Goal: Task Accomplishment & Management: Complete application form

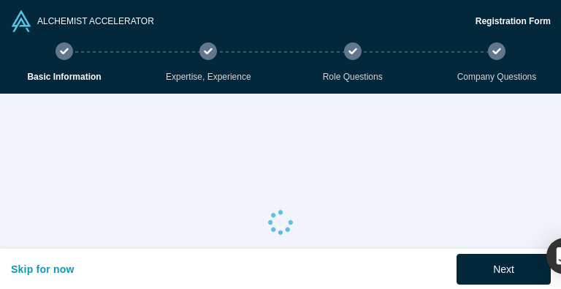
select select "JP"
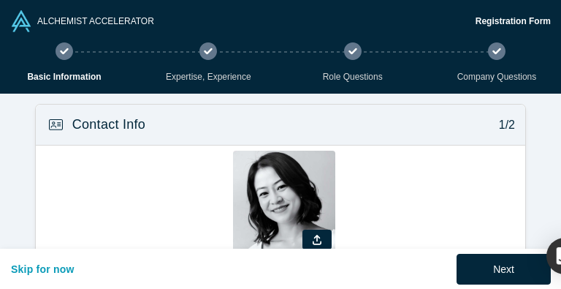
type input "[GEOGRAPHIC_DATA], [GEOGRAPHIC_DATA]"
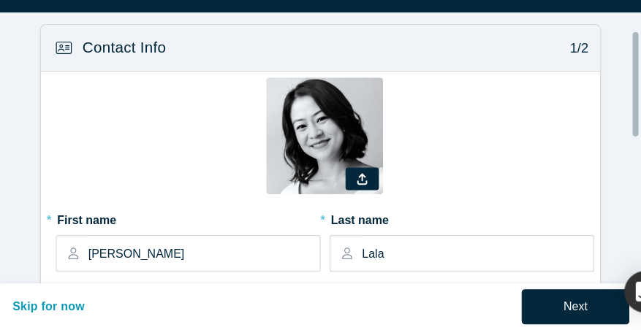
scroll to position [83, 0]
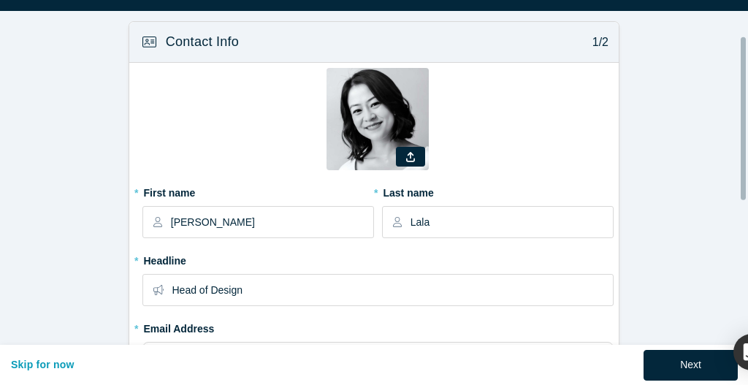
select select "JP"
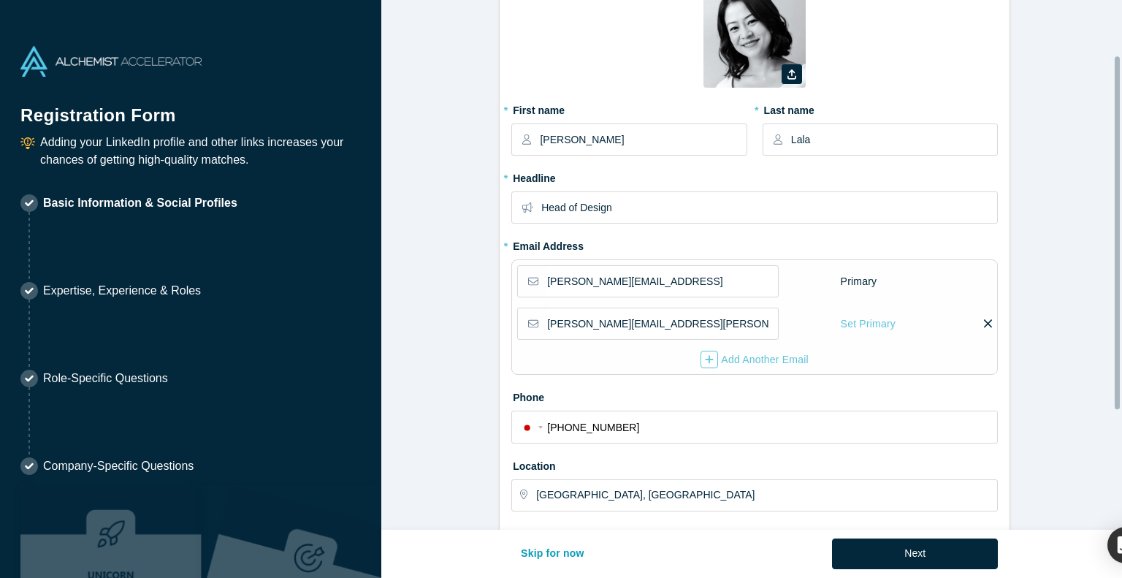
drag, startPoint x: 525, startPoint y: 3, endPoint x: 452, endPoint y: 359, distance: 363.1
click at [452, 288] on form "Contact Info 1/2 Zoom Save Remove Upload New * First name Betty * Last name Lal…" at bounding box center [754, 429] width 746 height 995
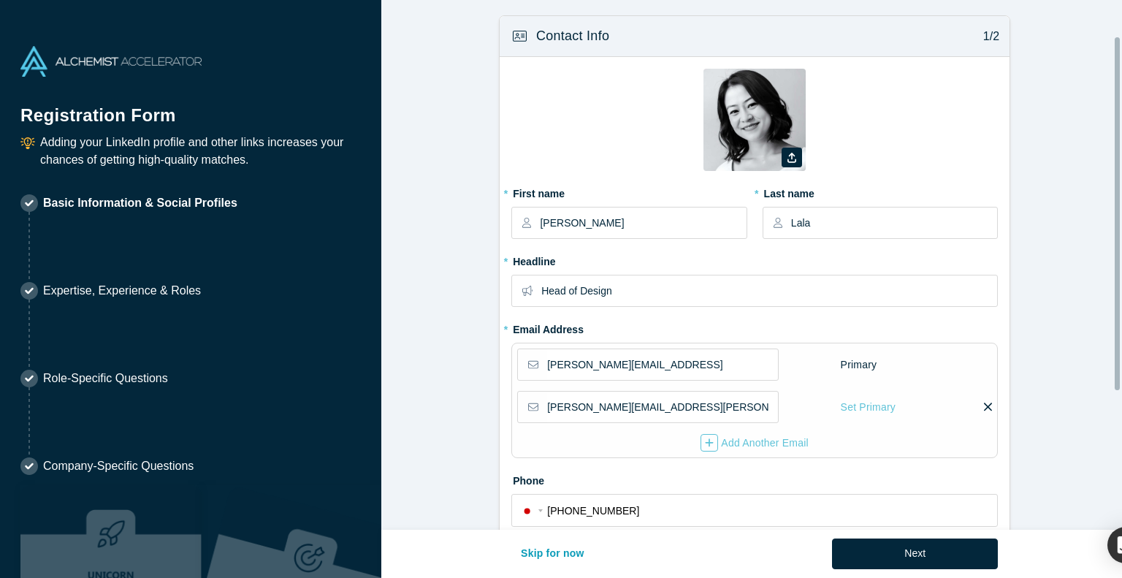
scroll to position [70, 0]
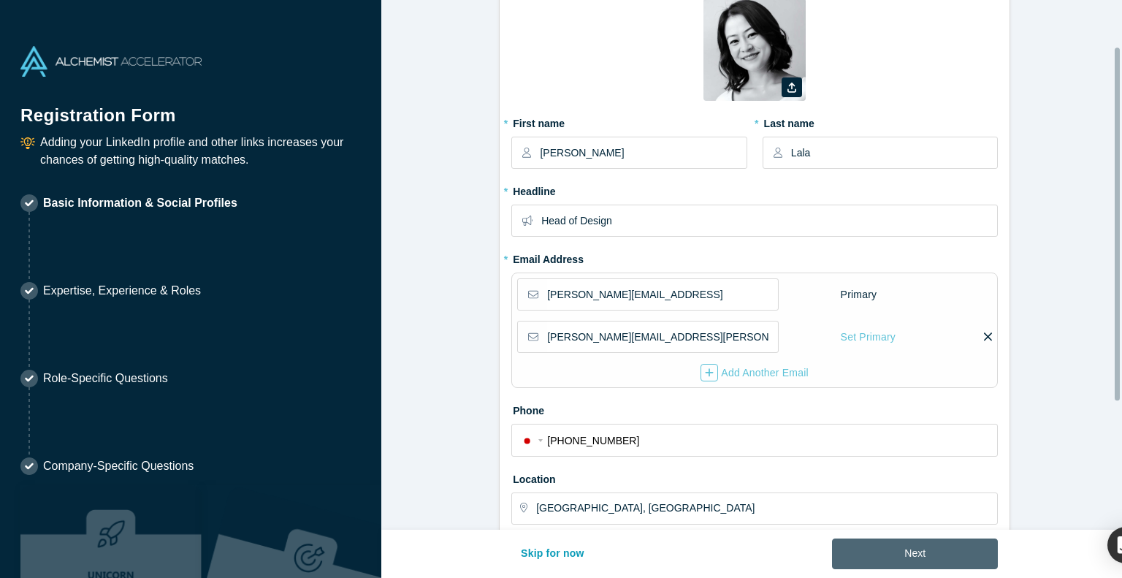
click at [560, 288] on button "Next" at bounding box center [915, 553] width 166 height 31
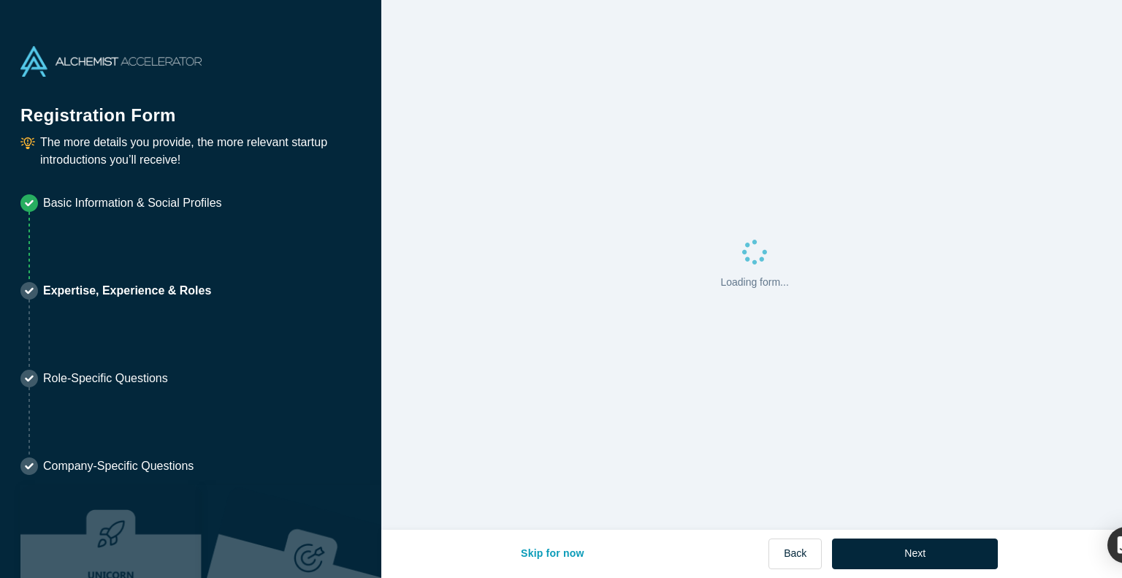
scroll to position [0, 0]
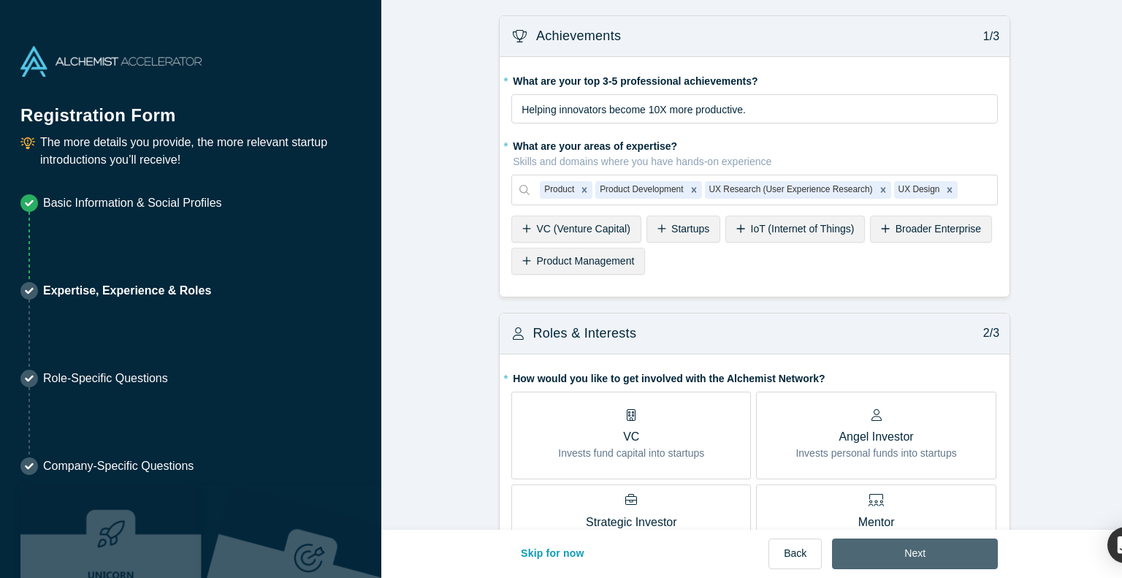
click at [560, 288] on button "Next" at bounding box center [915, 553] width 166 height 31
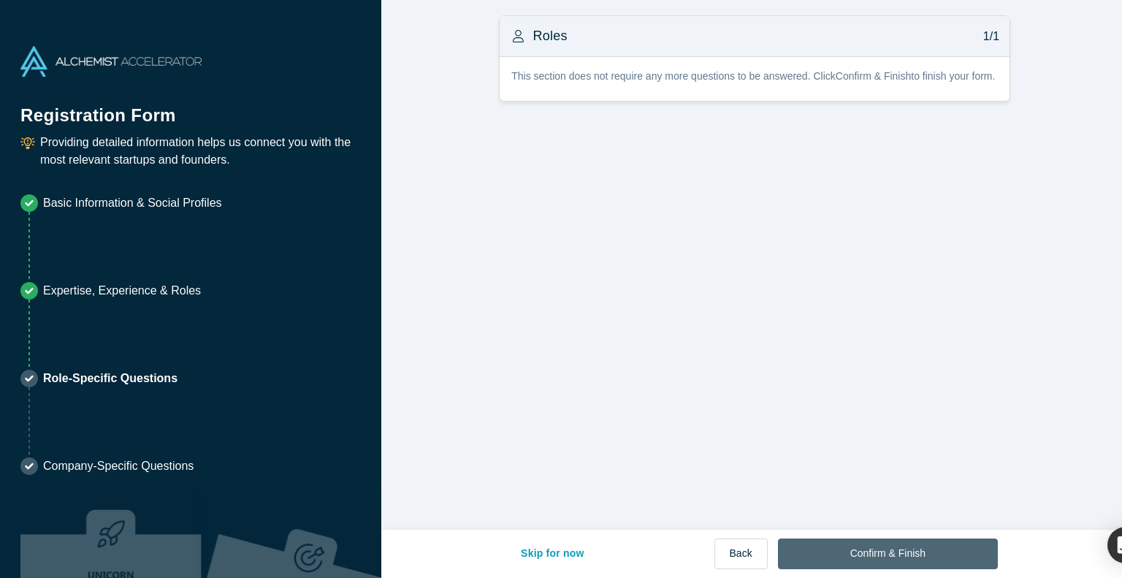
click at [560, 288] on button "Confirm & Finish" at bounding box center [888, 553] width 220 height 31
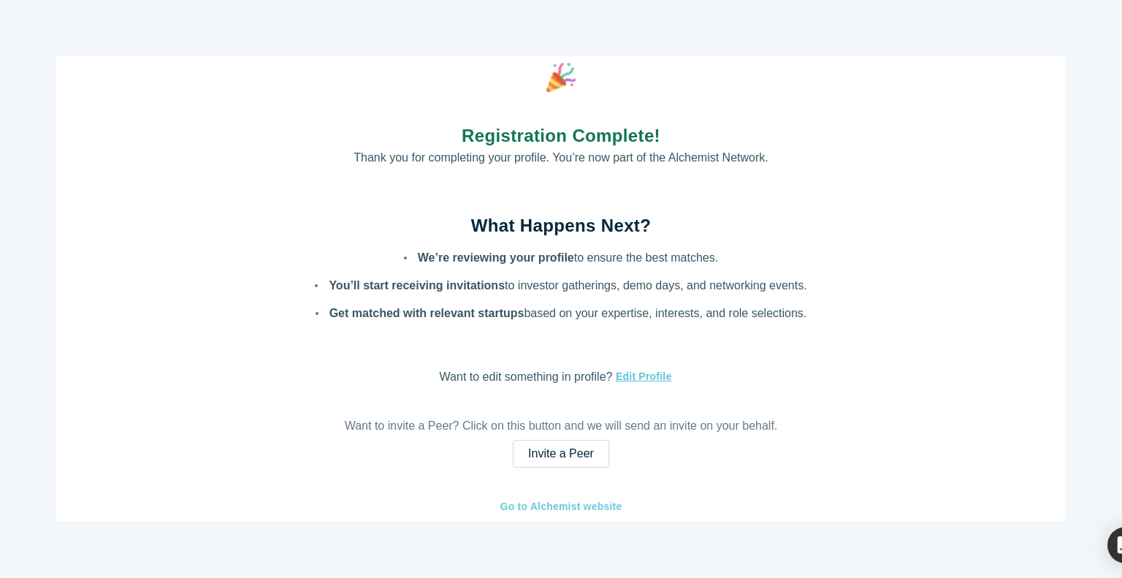
click at [560, 288] on link "Go to Alchemist website" at bounding box center [561, 506] width 123 height 17
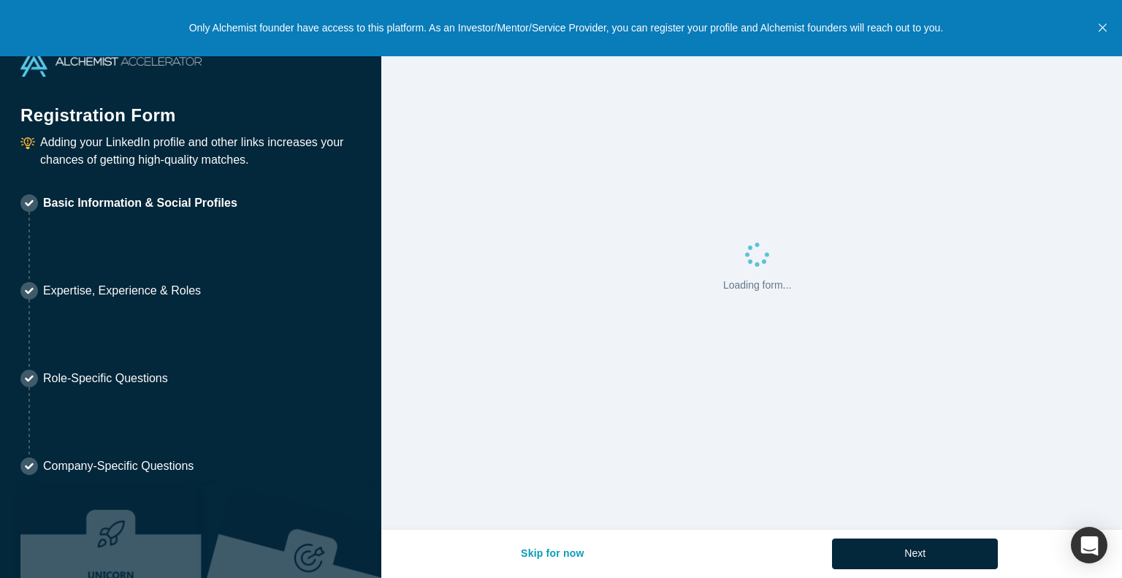
select select "JP"
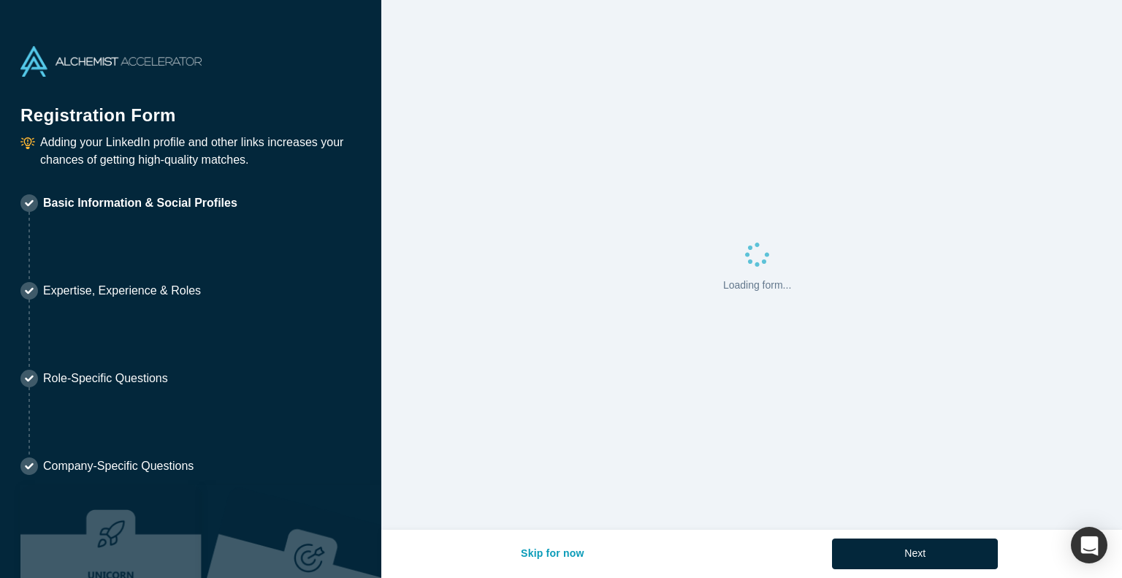
select select "JP"
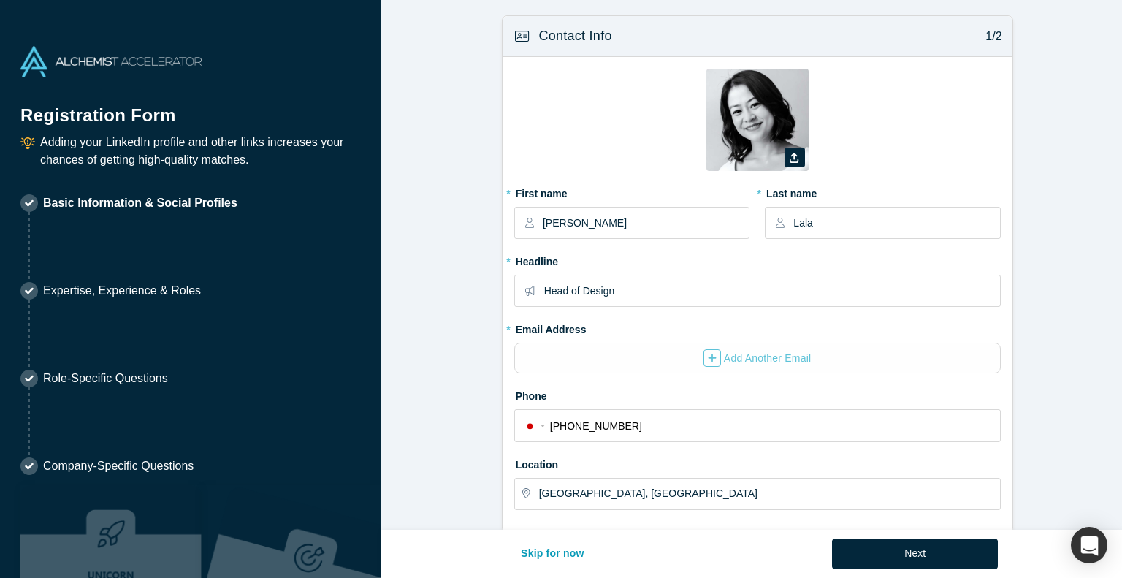
click at [127, 457] on p "Company-Specific Questions" at bounding box center [118, 466] width 150 height 18
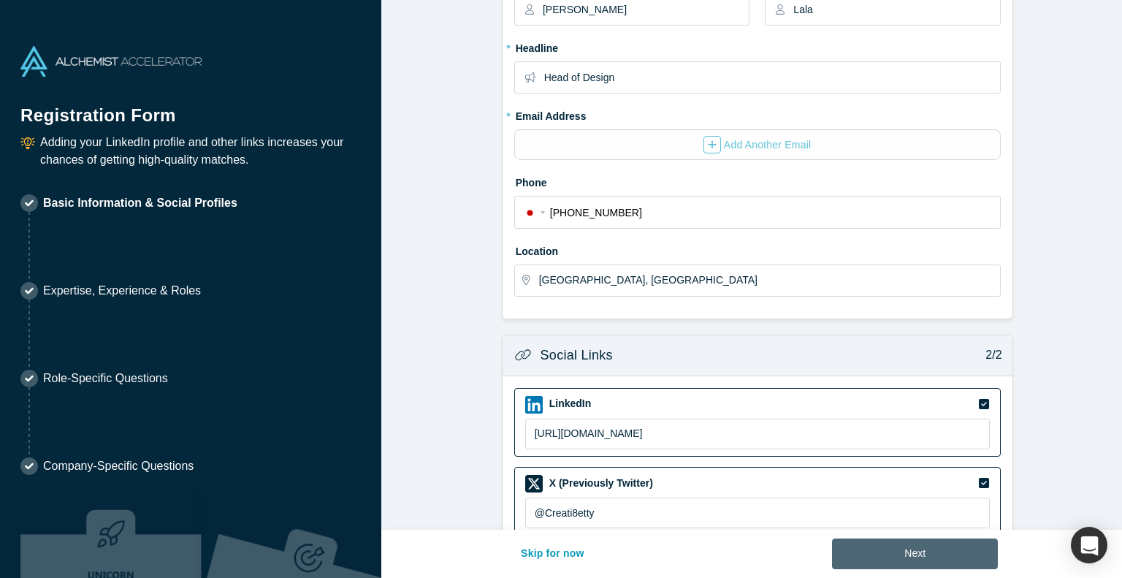
click at [903, 560] on button "Next" at bounding box center [915, 553] width 166 height 31
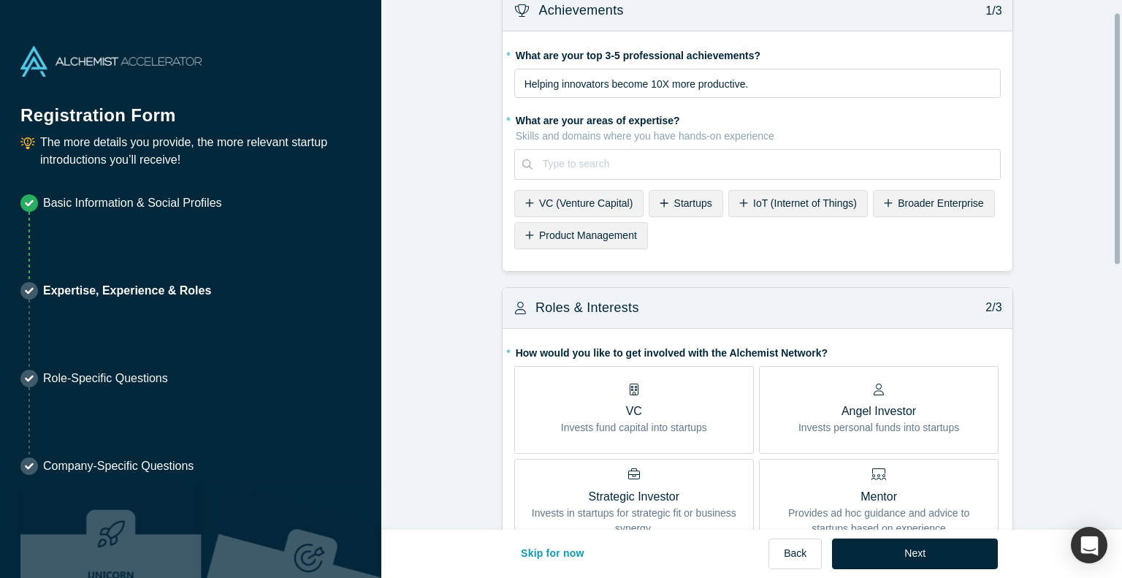
scroll to position [26, 0]
click at [893, 467] on div "Mentor Provides ad hoc guidance and advice to startups based on experience" at bounding box center [879, 500] width 218 height 67
click at [0, 0] on input "Mentor Provides ad hoc guidance and advice to startups based on experience" at bounding box center [0, 0] width 0 height 0
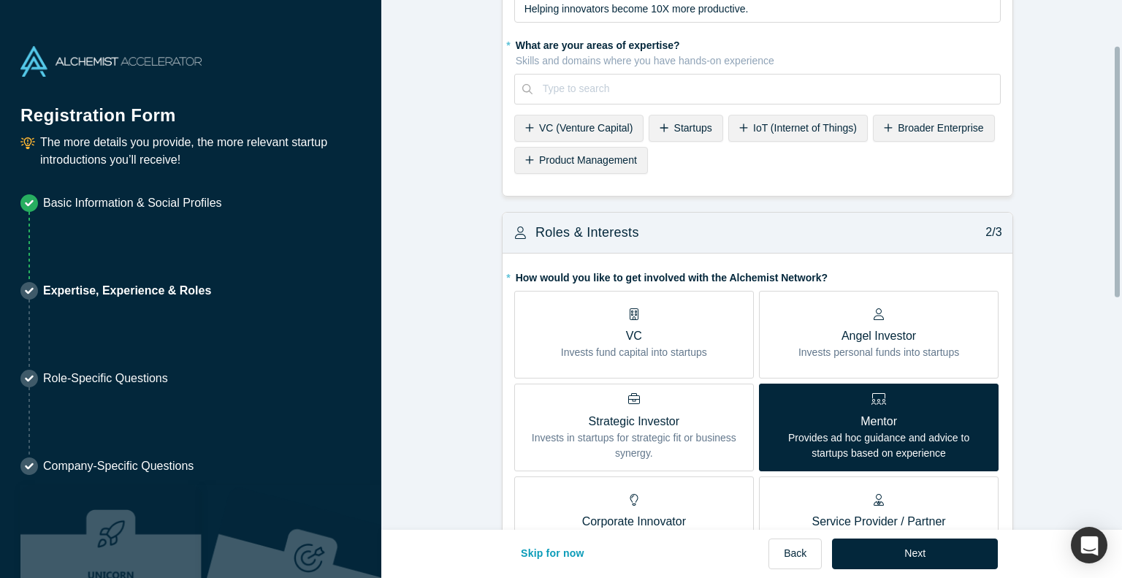
scroll to position [97, 0]
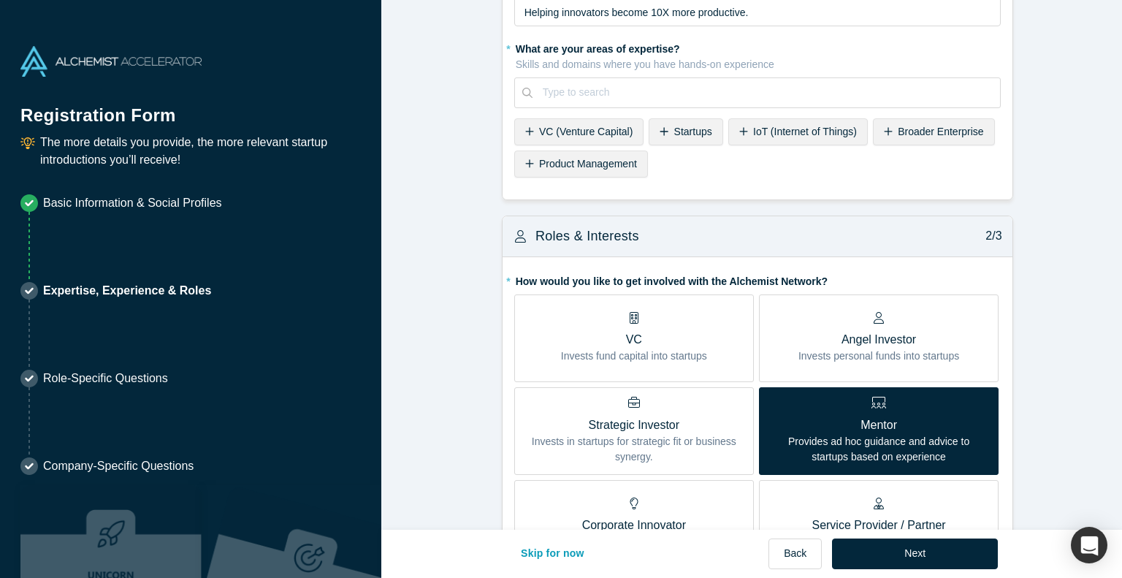
click at [922, 434] on p "Provides ad hoc guidance and advice to startups based on experience" at bounding box center [879, 449] width 218 height 31
click at [0, 0] on input "Mentor Provides ad hoc guidance and advice to startups based on experience" at bounding box center [0, 0] width 0 height 0
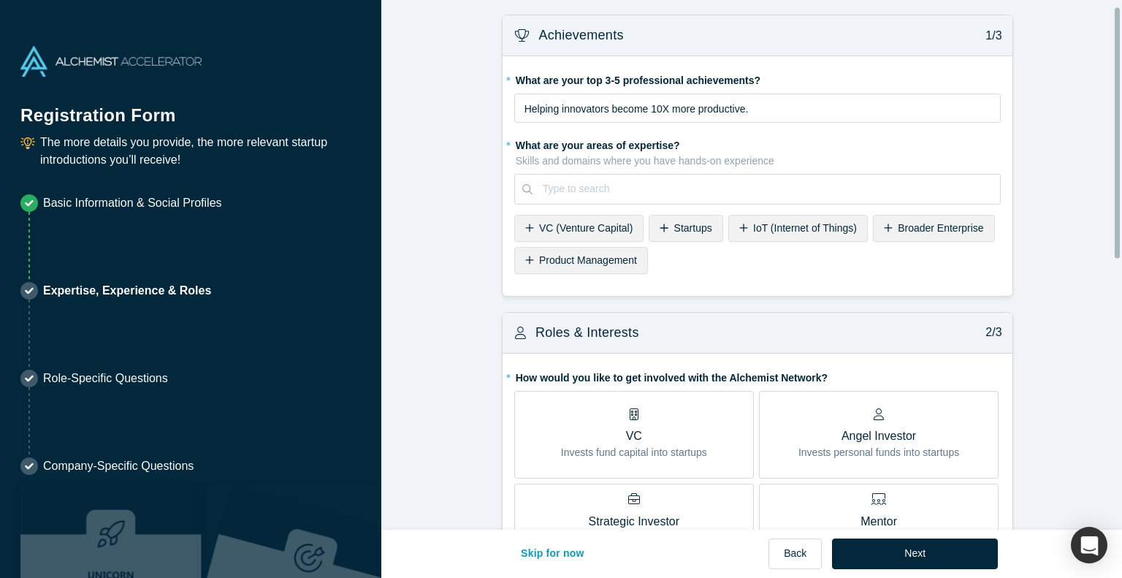
scroll to position [0, 0]
click at [676, 180] on div at bounding box center [766, 189] width 447 height 18
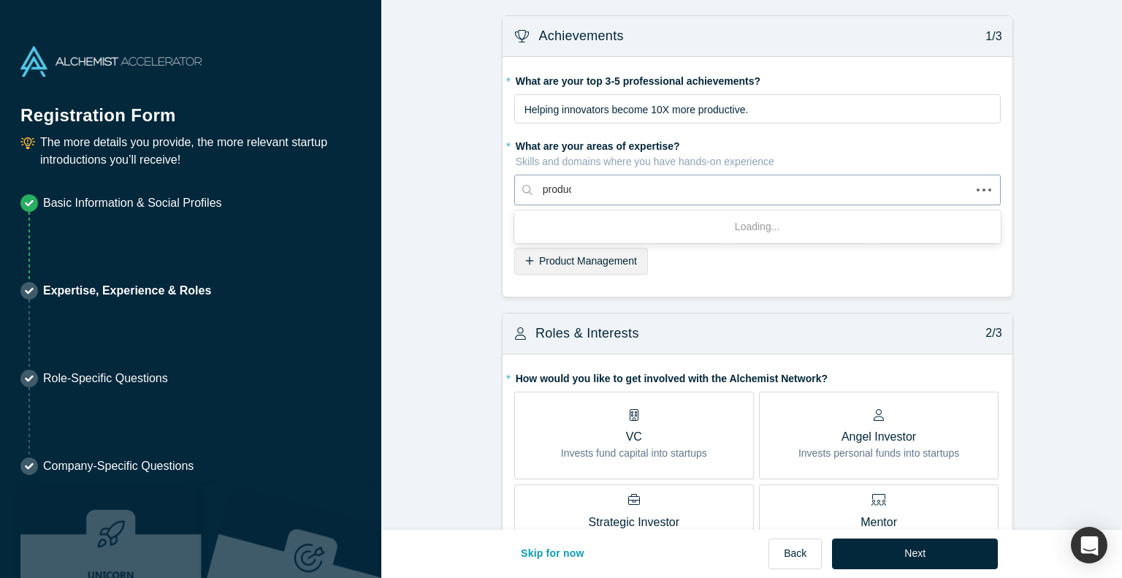
type input "product"
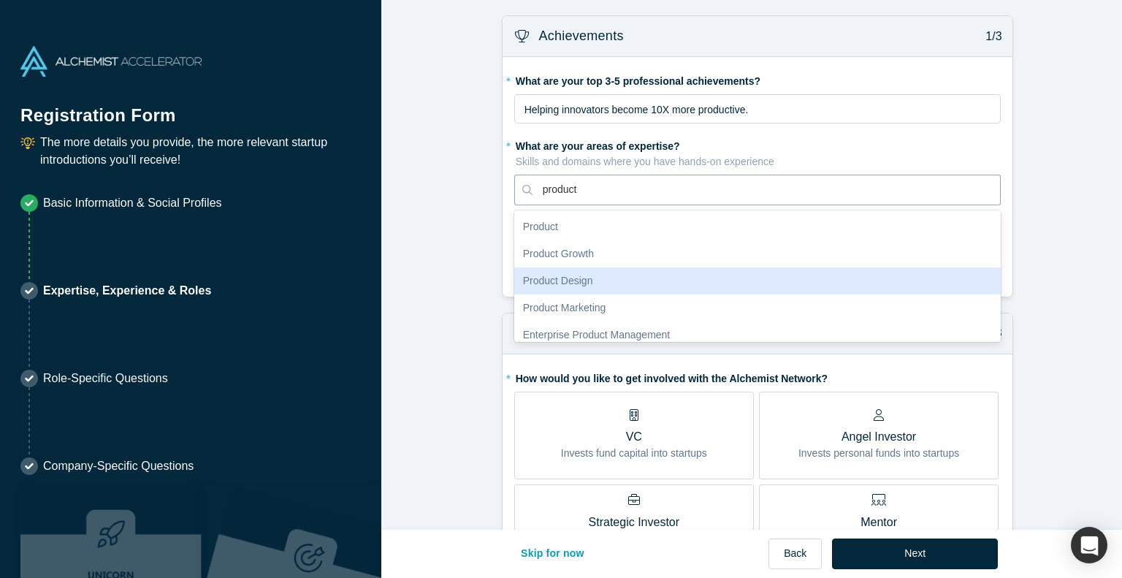
click at [670, 267] on div "Product Design" at bounding box center [757, 280] width 486 height 27
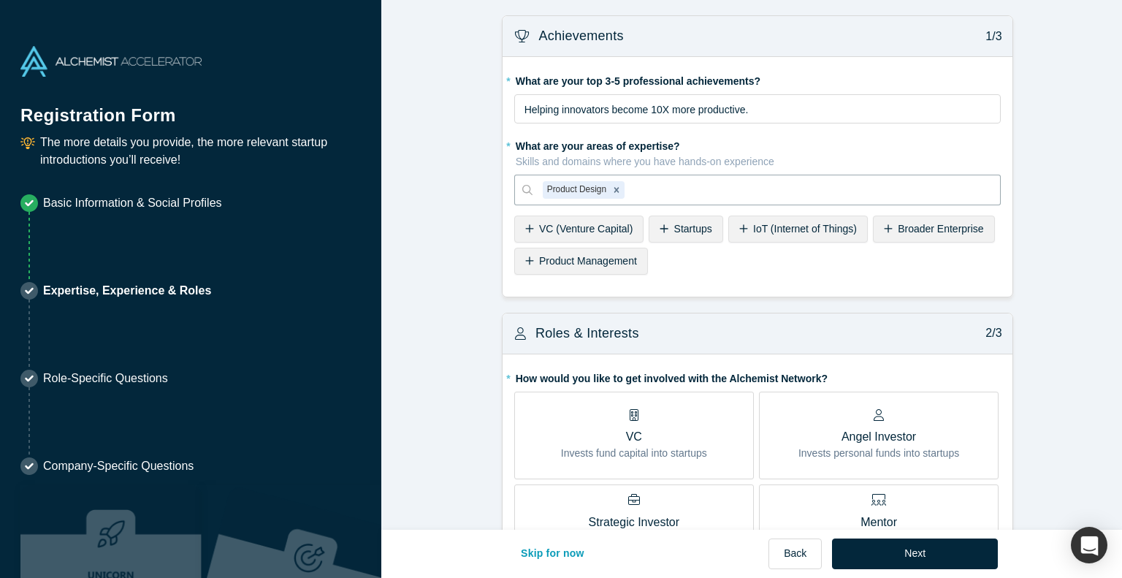
type input "d"
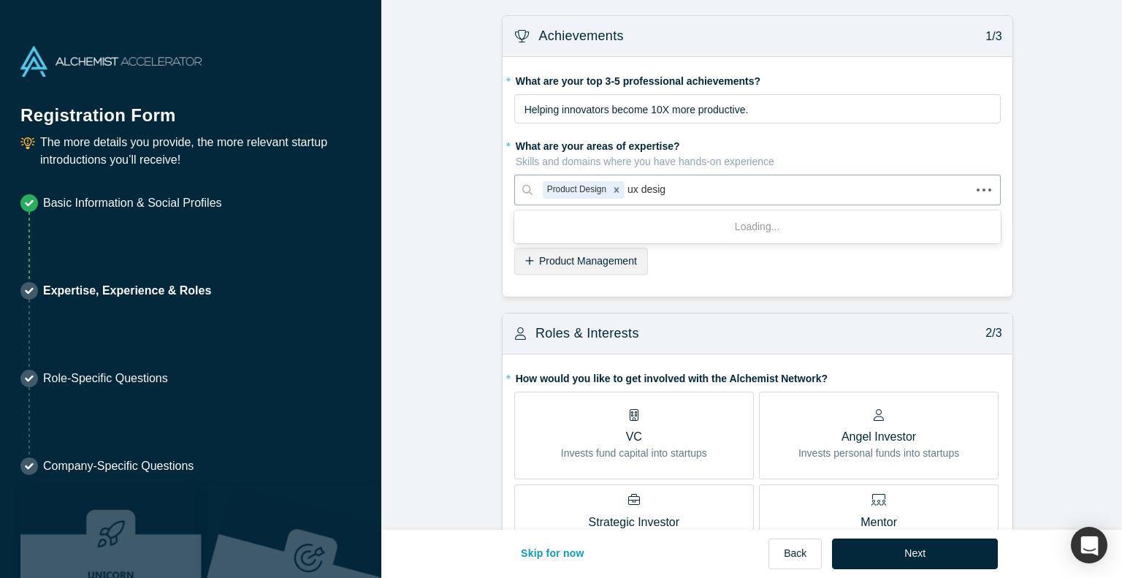
type input "ux design"
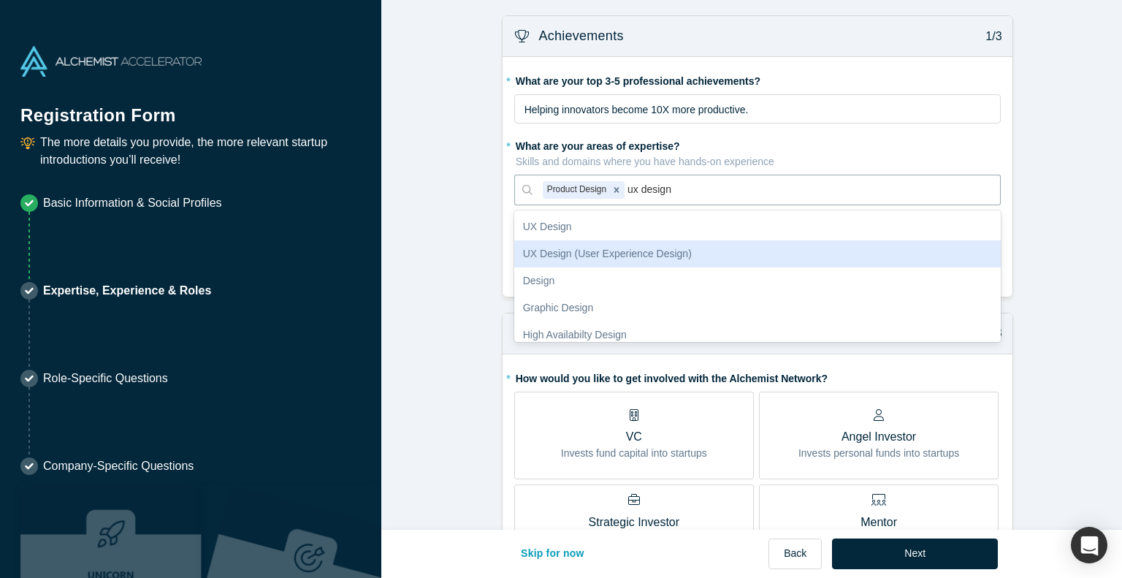
click at [641, 240] on div "UX Design (User Experience Design)" at bounding box center [757, 253] width 486 height 27
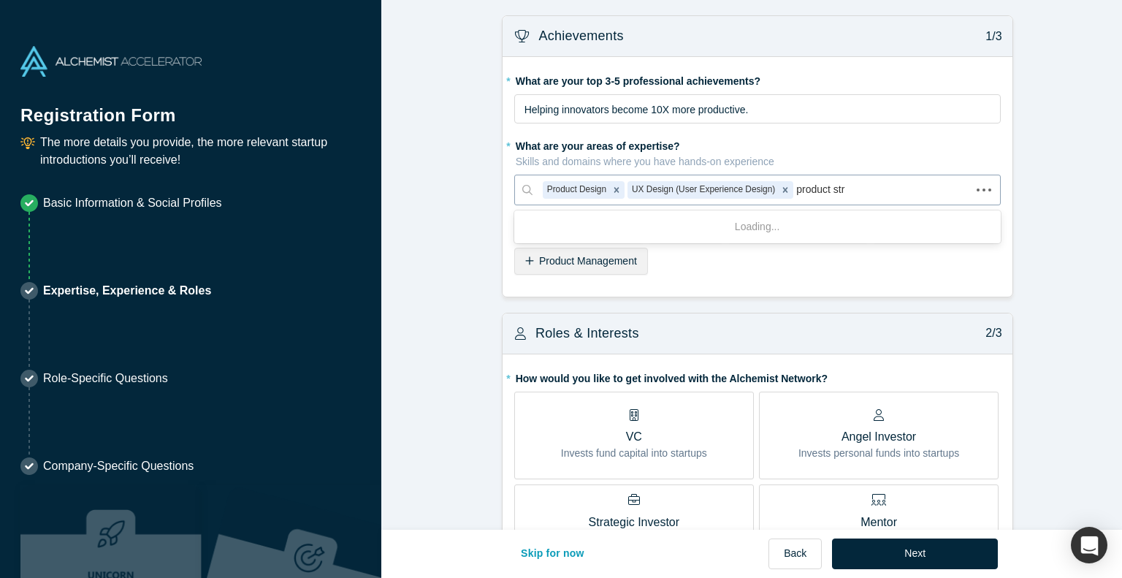
type input "product stra"
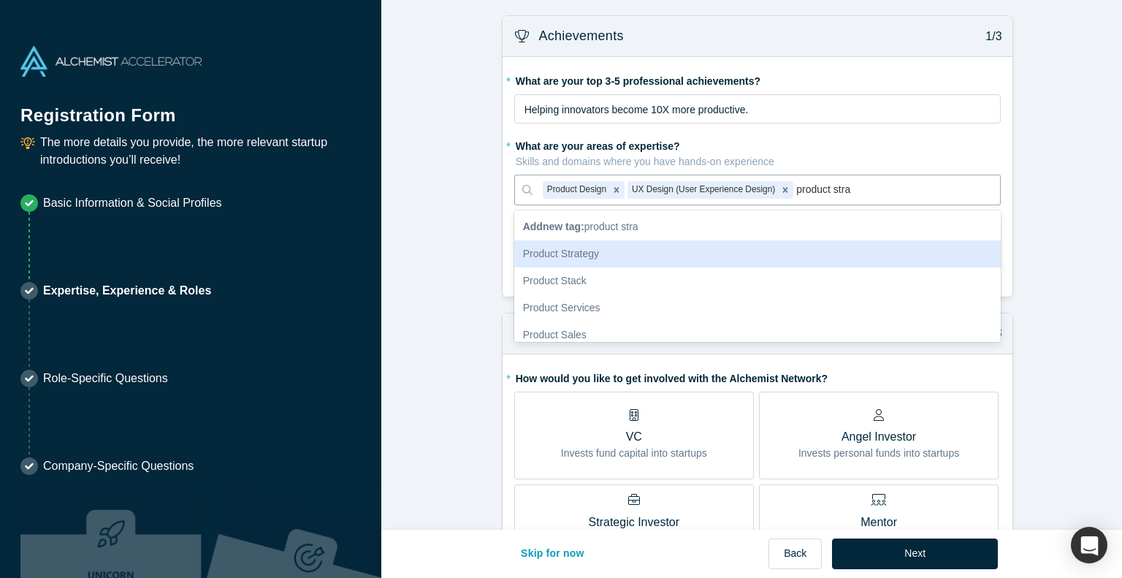
click at [741, 240] on div "Product Strategy" at bounding box center [757, 253] width 486 height 27
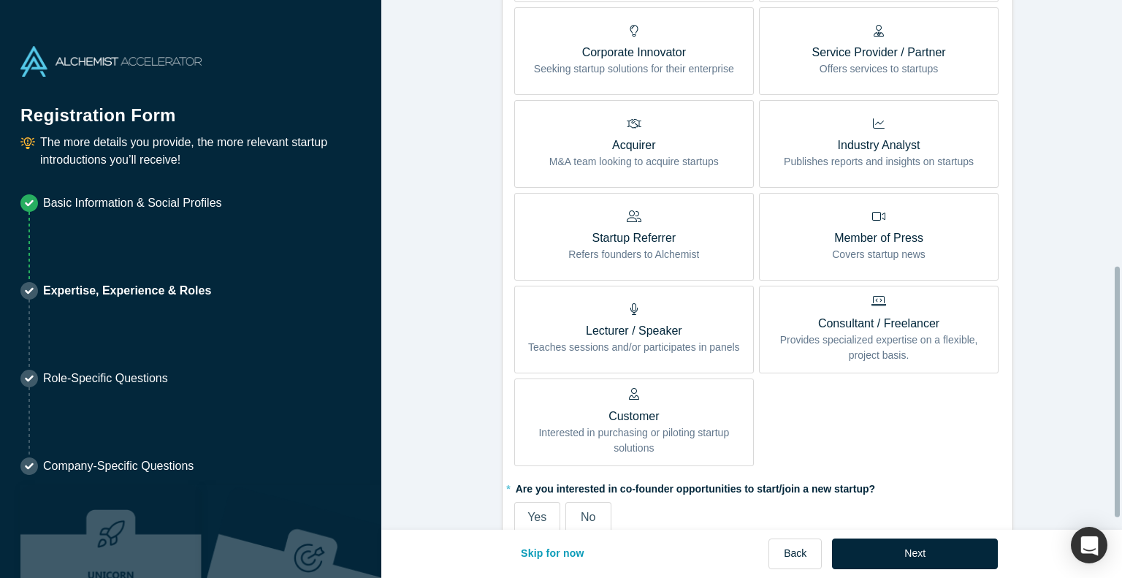
scroll to position [574, 0]
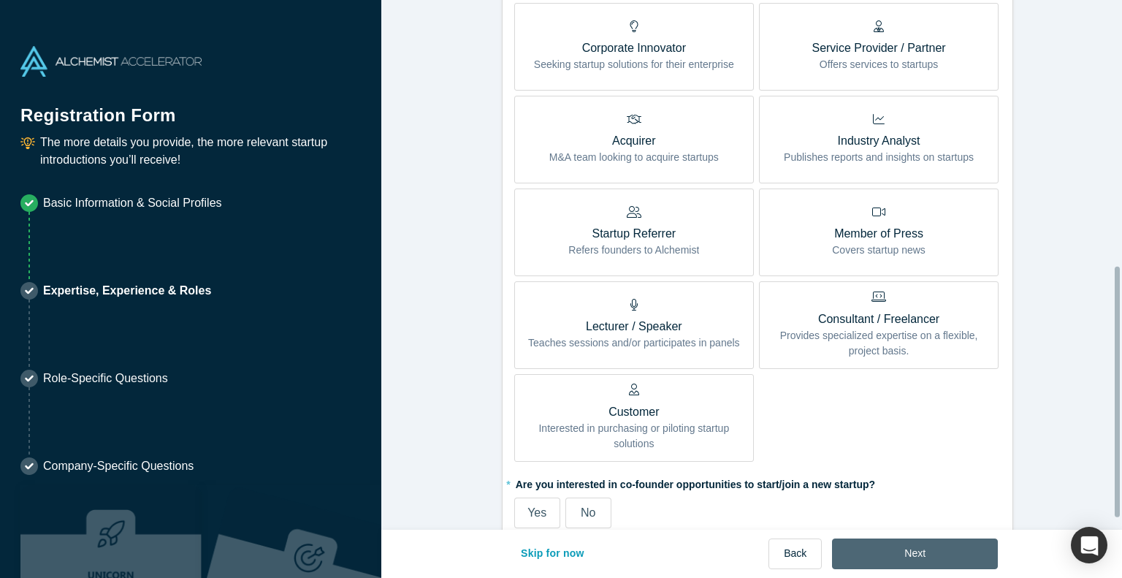
click at [891, 562] on button "Next" at bounding box center [915, 553] width 166 height 31
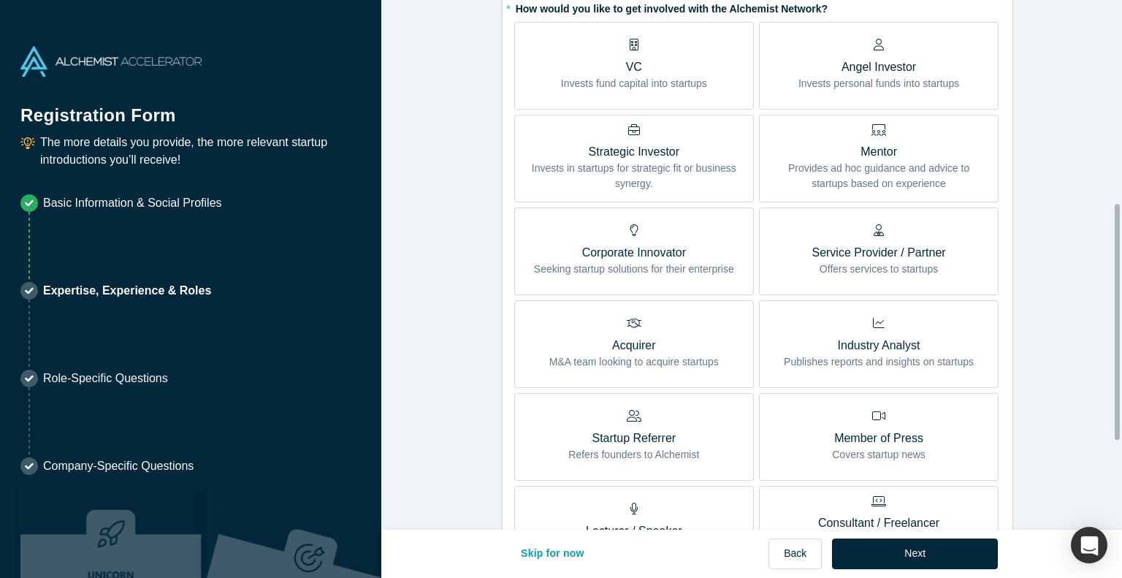
scroll to position [695, 0]
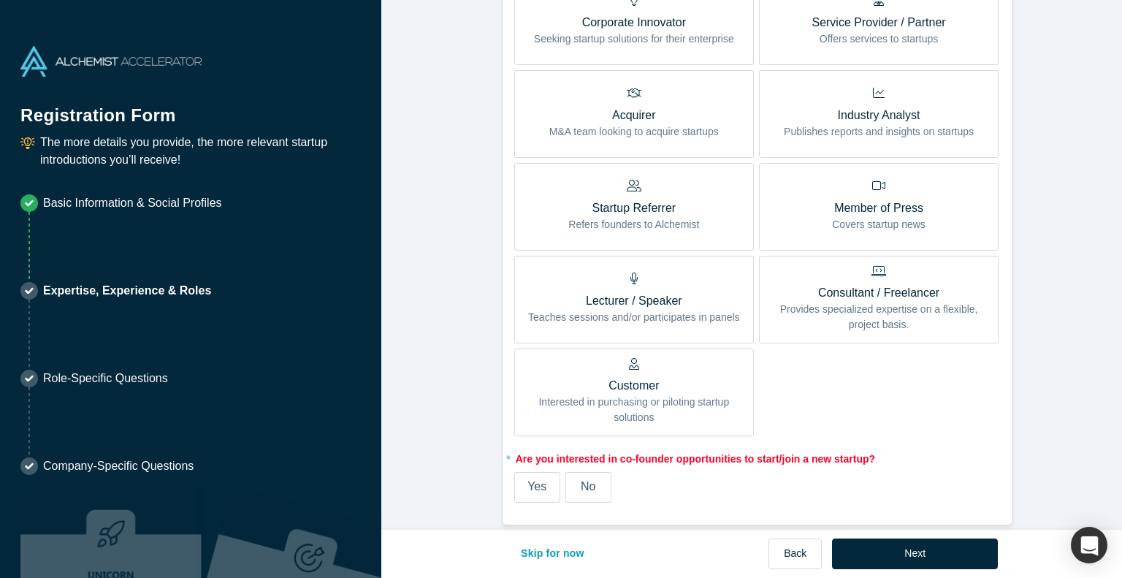
click at [581, 480] on span "No" at bounding box center [588, 486] width 15 height 12
click at [0, 0] on input "No" at bounding box center [0, 0] width 0 height 0
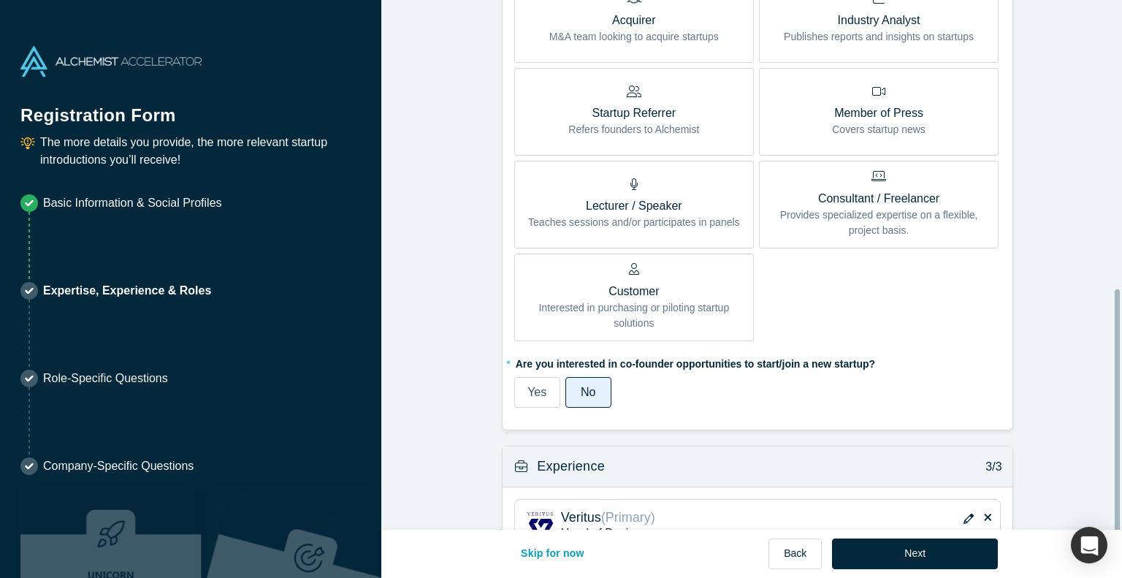
scroll to position [623, 0]
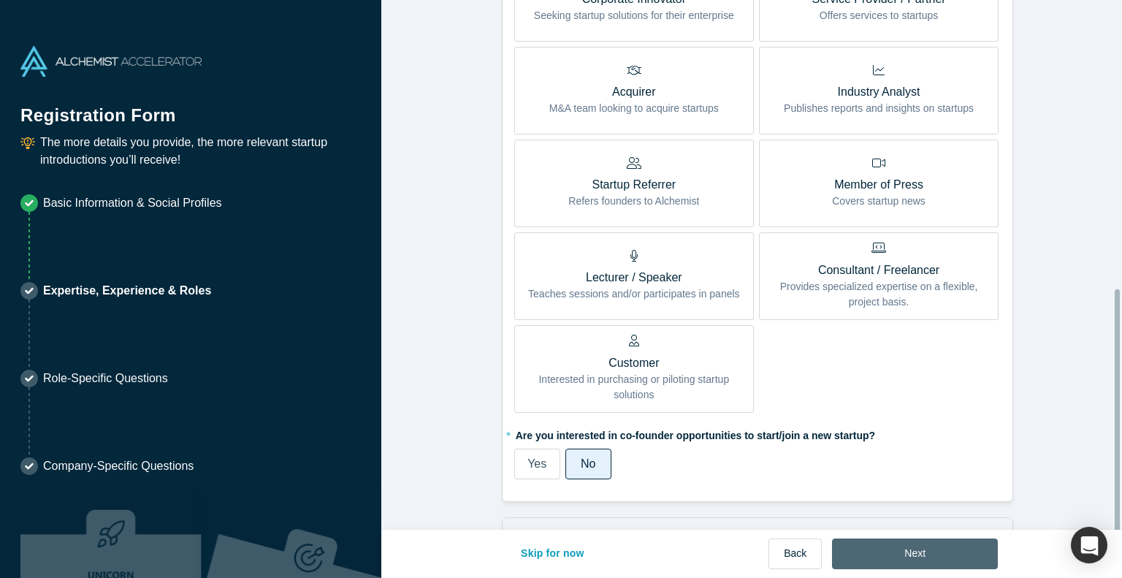
click at [879, 566] on button "Next" at bounding box center [915, 553] width 166 height 31
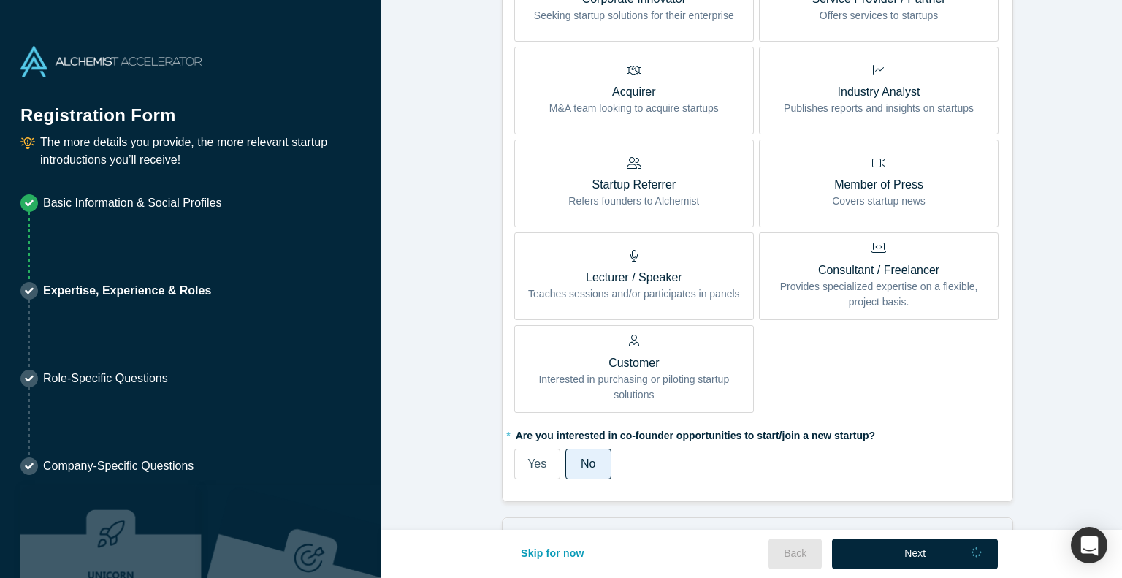
scroll to position [0, 0]
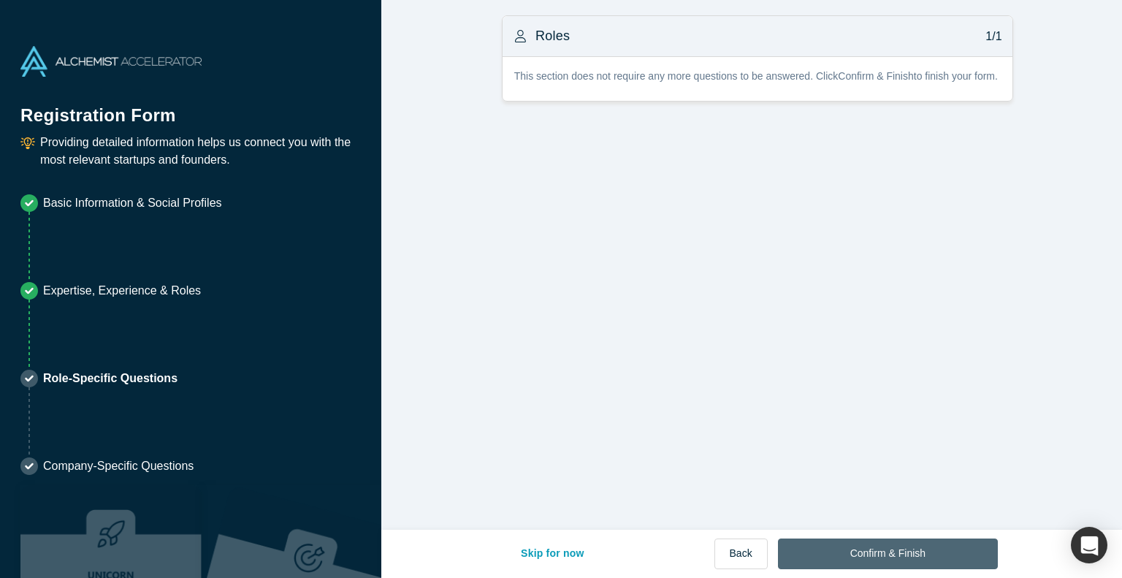
click at [909, 563] on button "Confirm & Finish" at bounding box center [888, 553] width 220 height 31
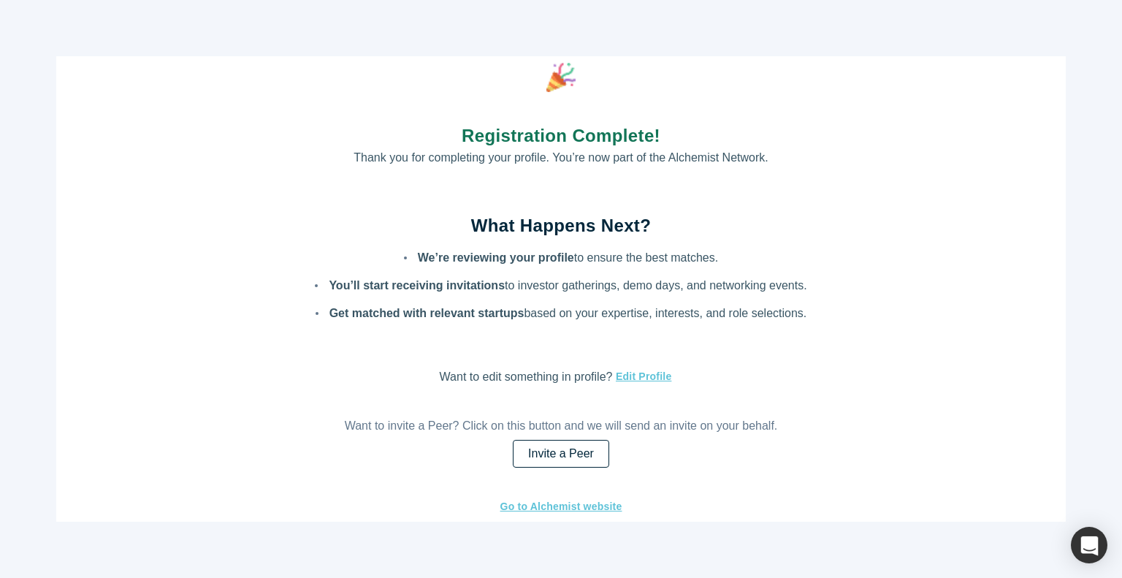
click at [584, 440] on link "Invite a Peer" at bounding box center [561, 454] width 96 height 28
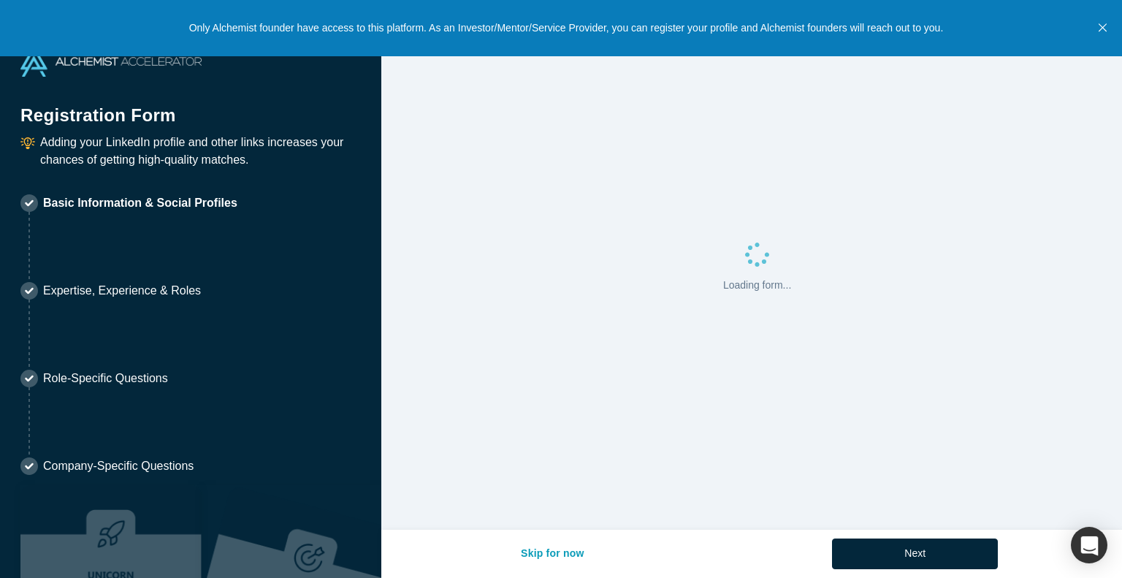
select select "JP"
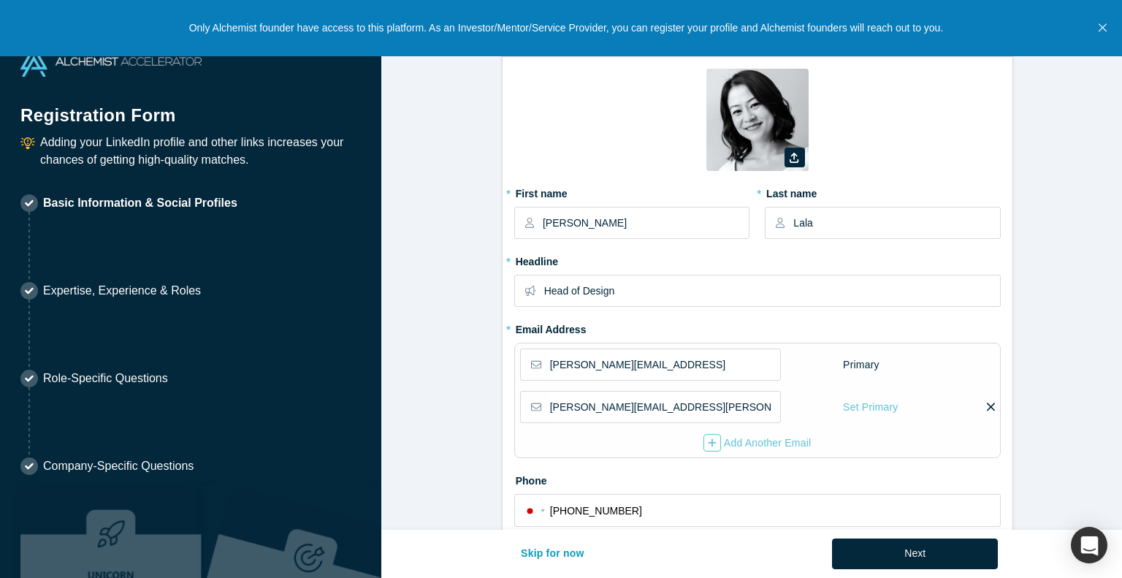
type input "[GEOGRAPHIC_DATA], [GEOGRAPHIC_DATA]"
click at [1107, 21] on icon "Close" at bounding box center [1103, 27] width 8 height 13
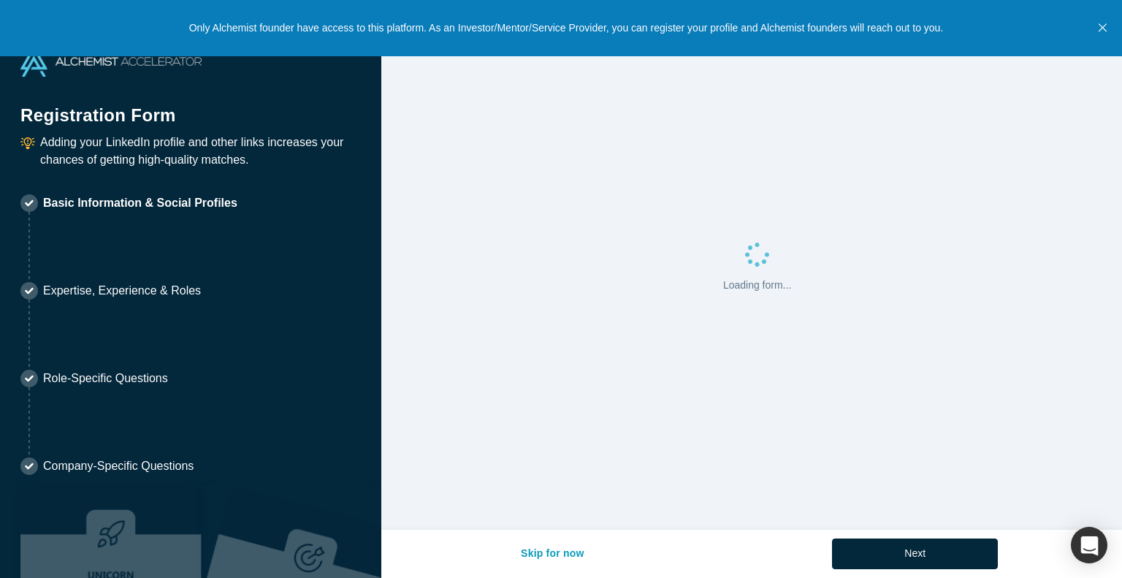
select select "JP"
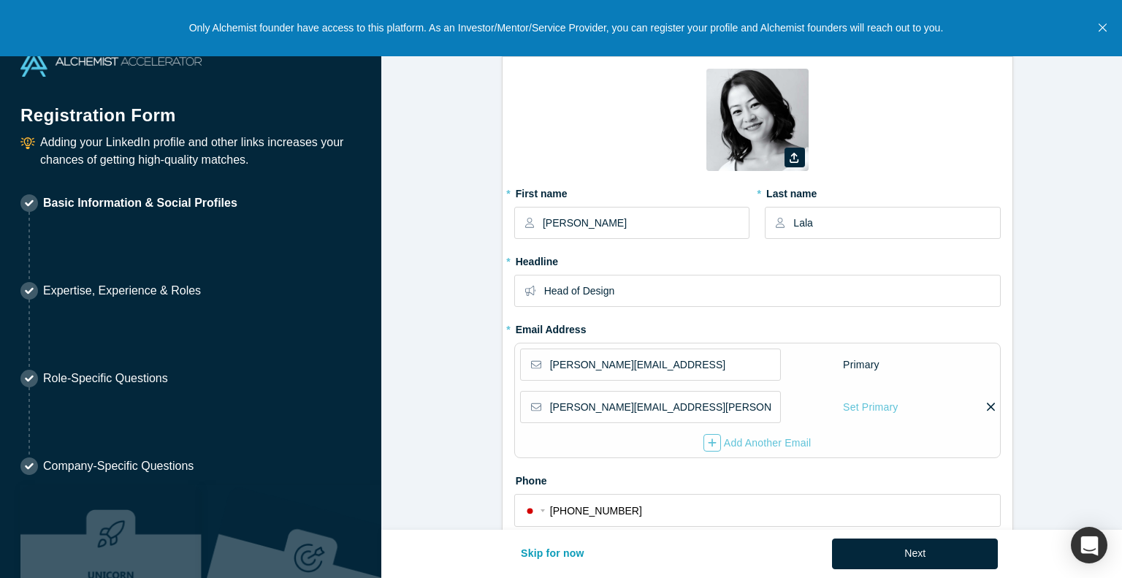
type input "[GEOGRAPHIC_DATA], [GEOGRAPHIC_DATA]"
